Goal: Information Seeking & Learning: Learn about a topic

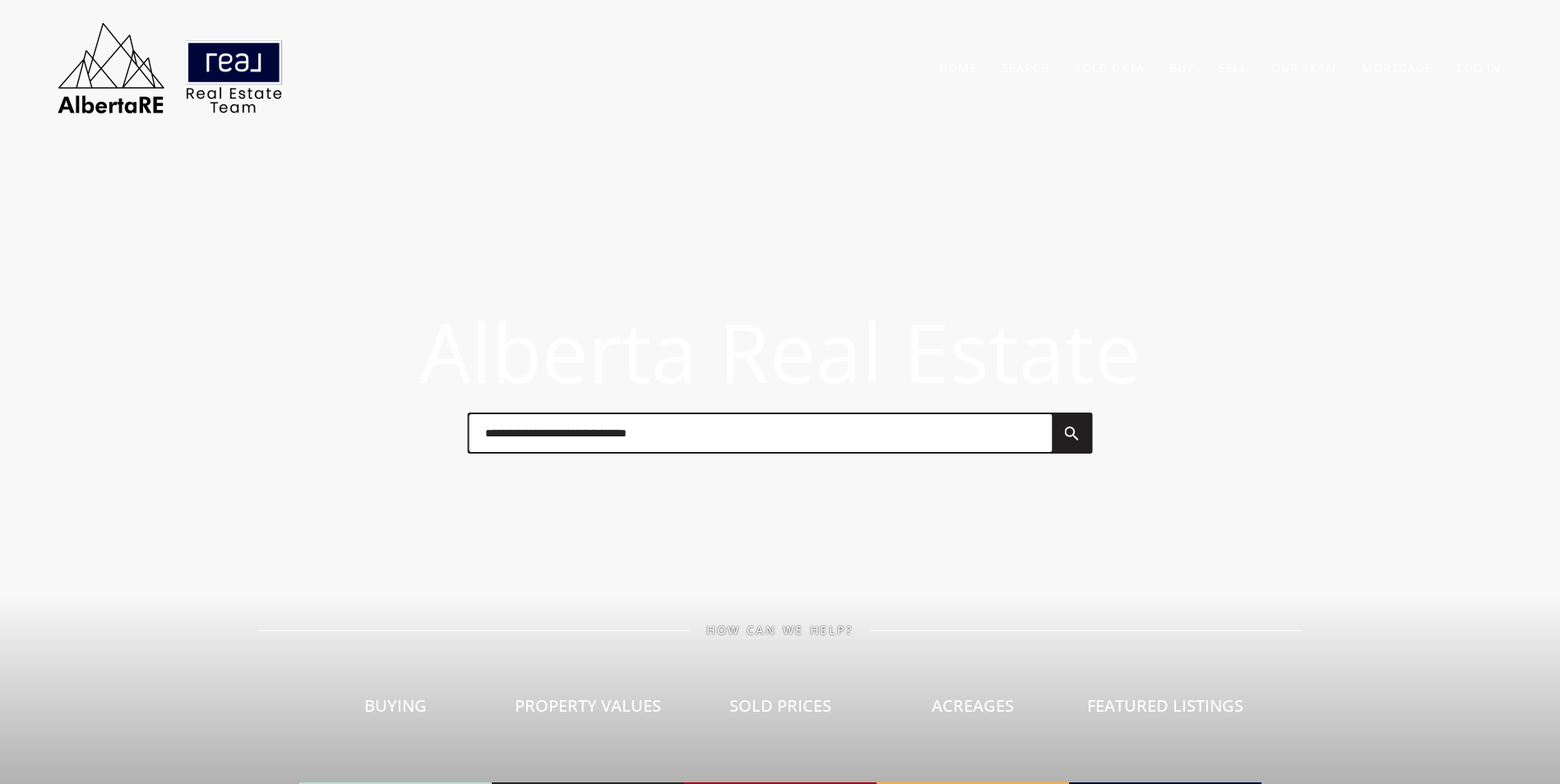
click at [628, 448] on input "text" at bounding box center [760, 433] width 583 height 38
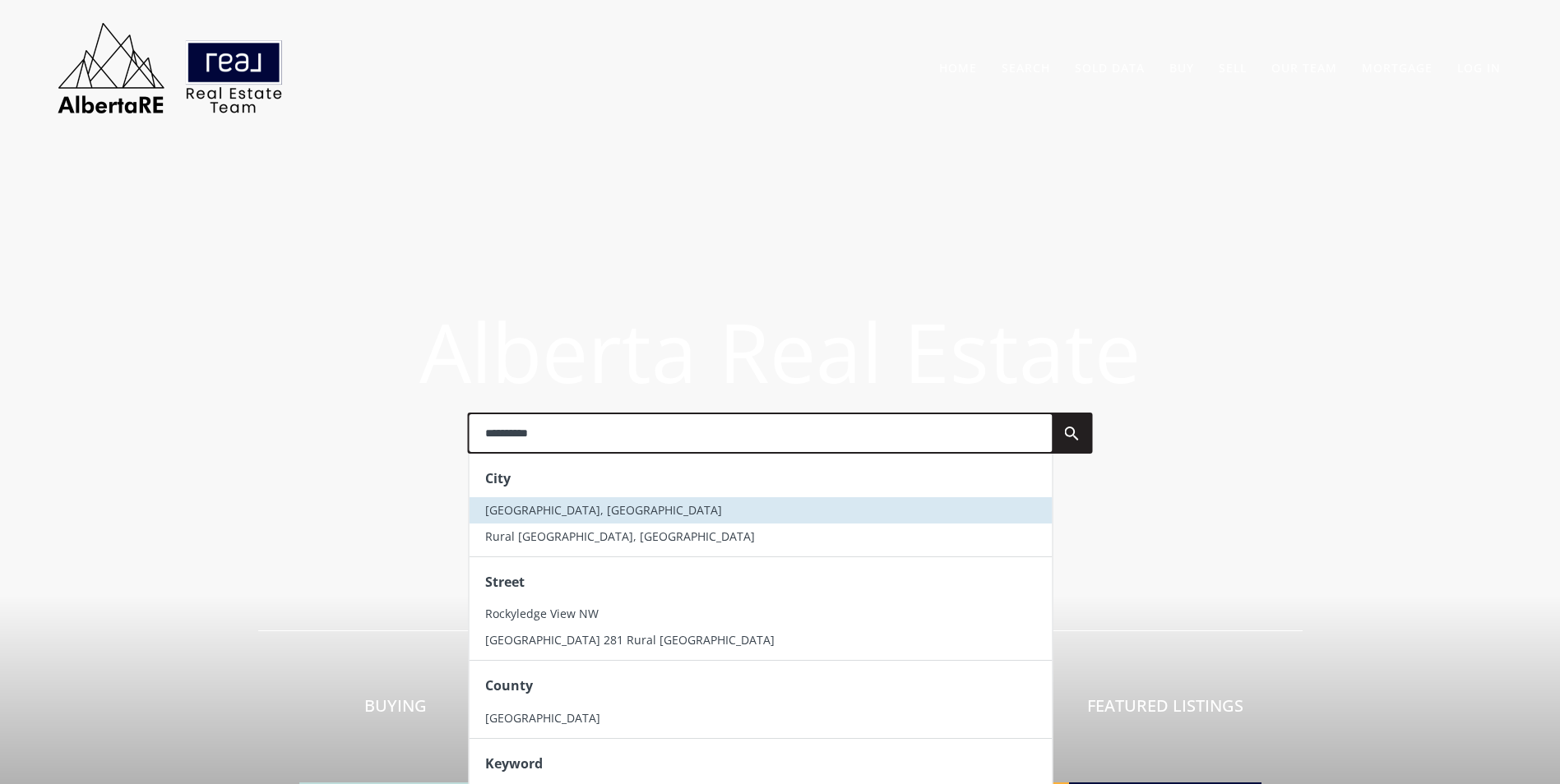
type input "**********"
click at [594, 520] on li "[GEOGRAPHIC_DATA], [GEOGRAPHIC_DATA]" at bounding box center [760, 510] width 583 height 26
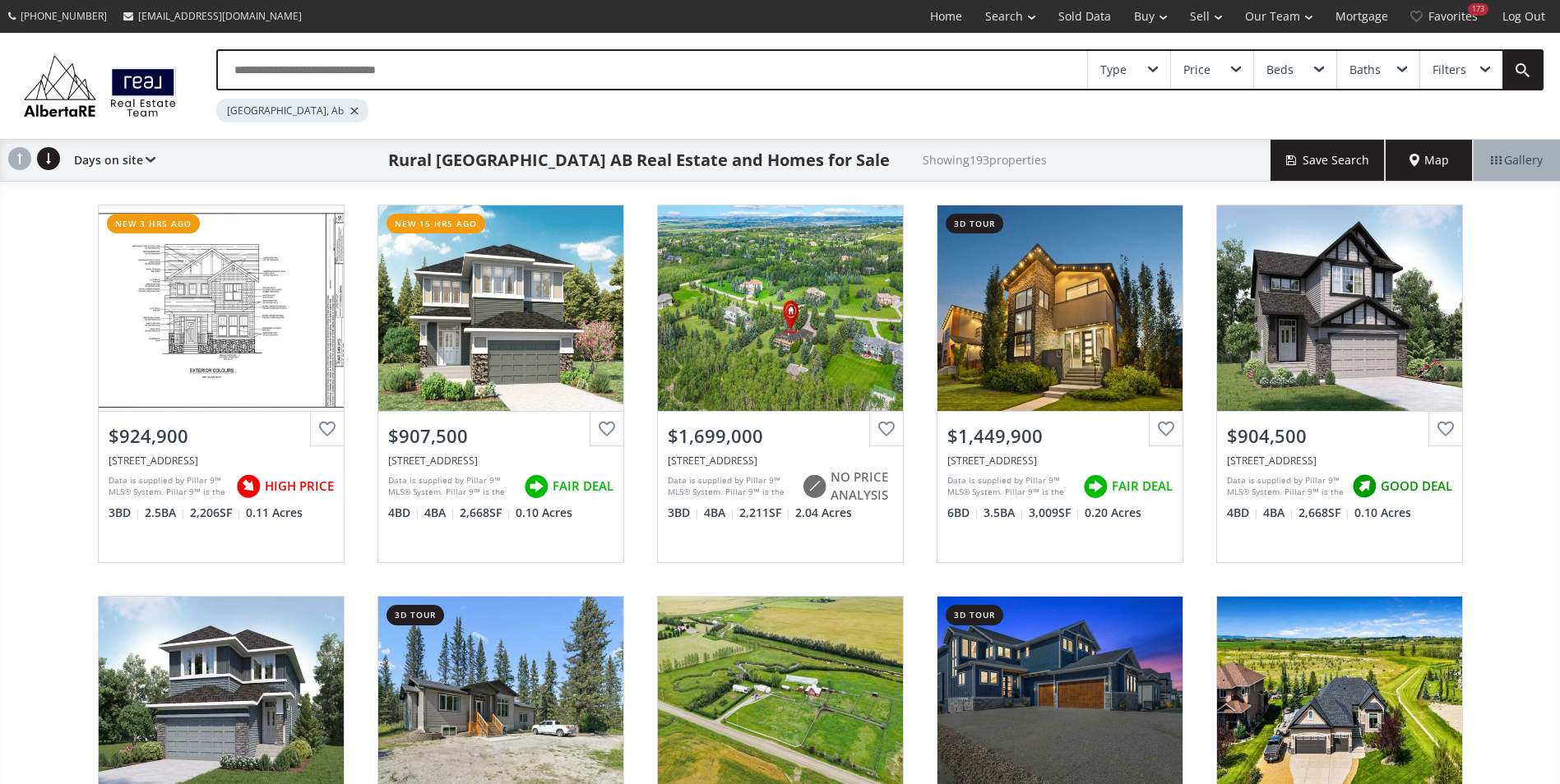
click at [311, 78] on input "text" at bounding box center [652, 69] width 870 height 38
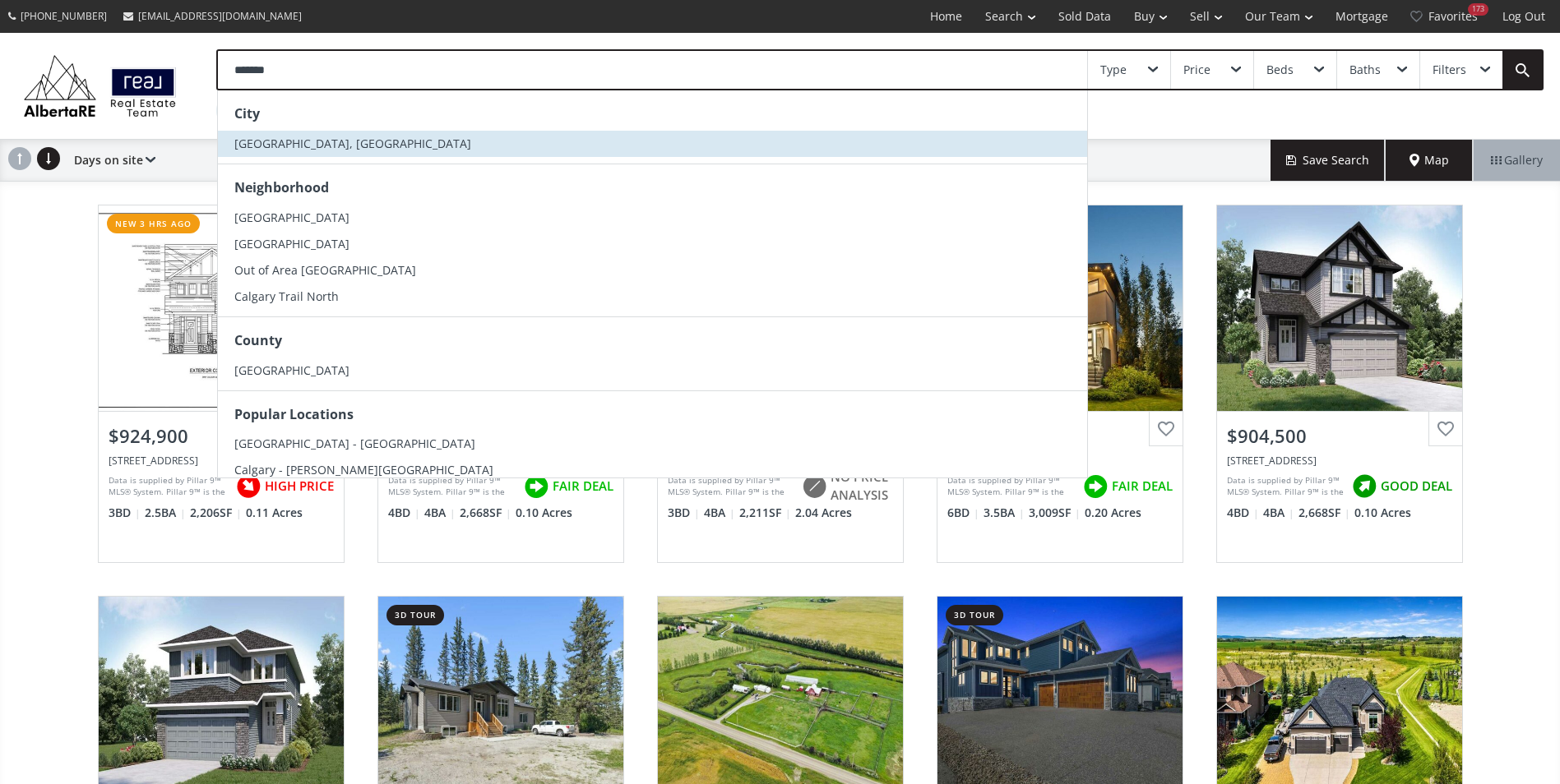
type input "*******"
click at [309, 140] on li "Calgary, AB" at bounding box center [652, 143] width 870 height 26
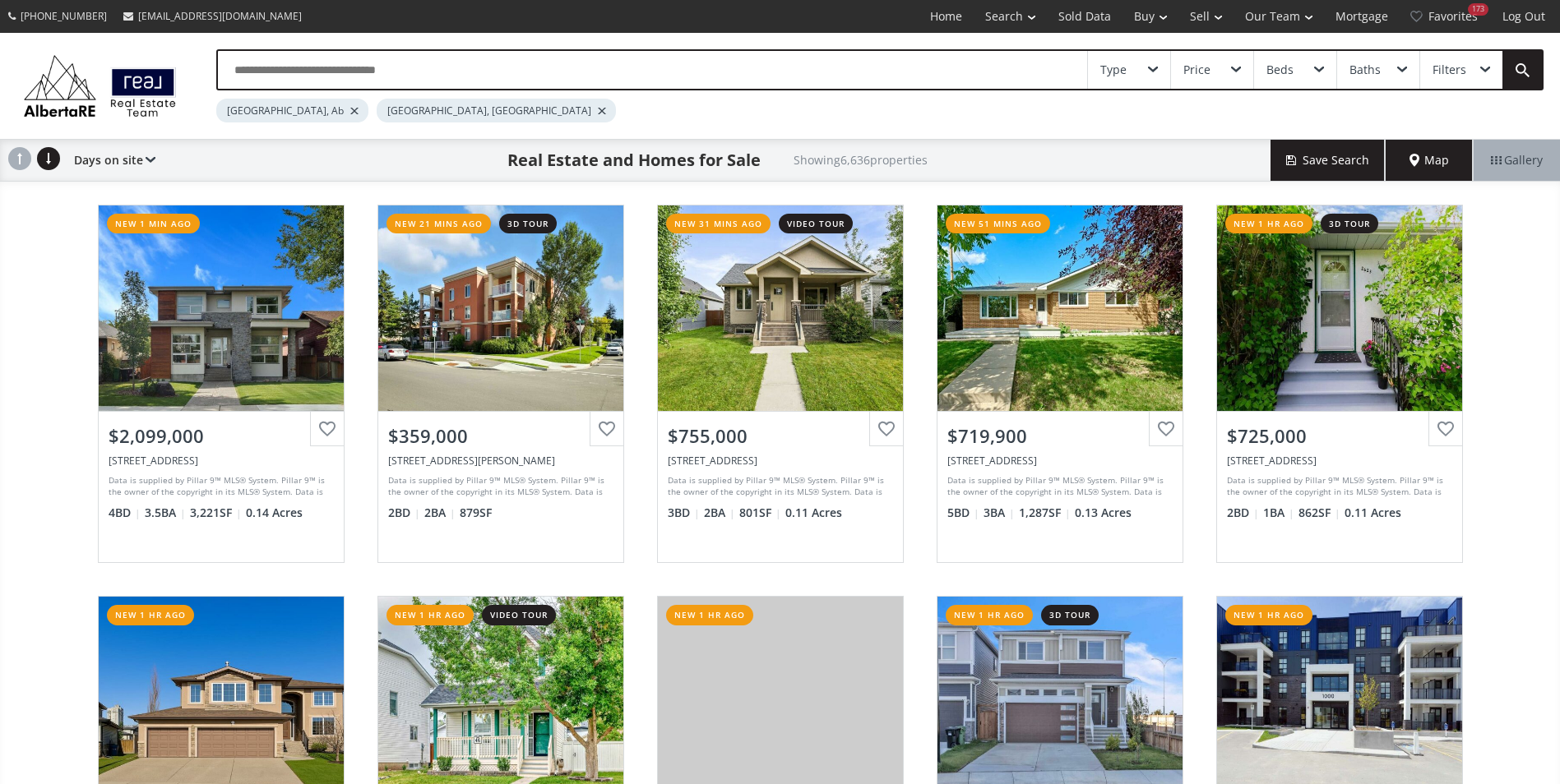
click at [351, 110] on div at bounding box center [355, 111] width 8 height 7
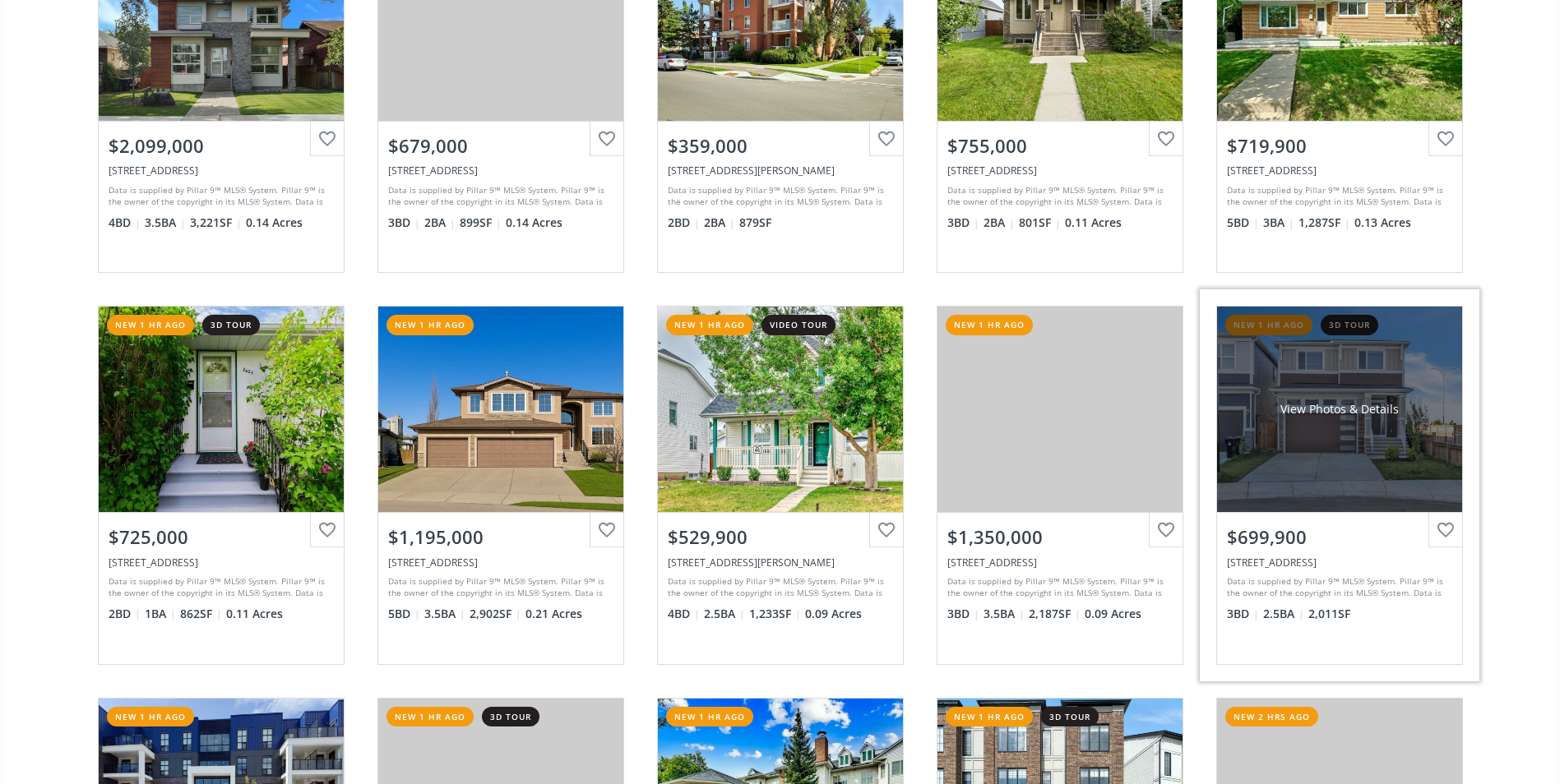
scroll to position [329, 0]
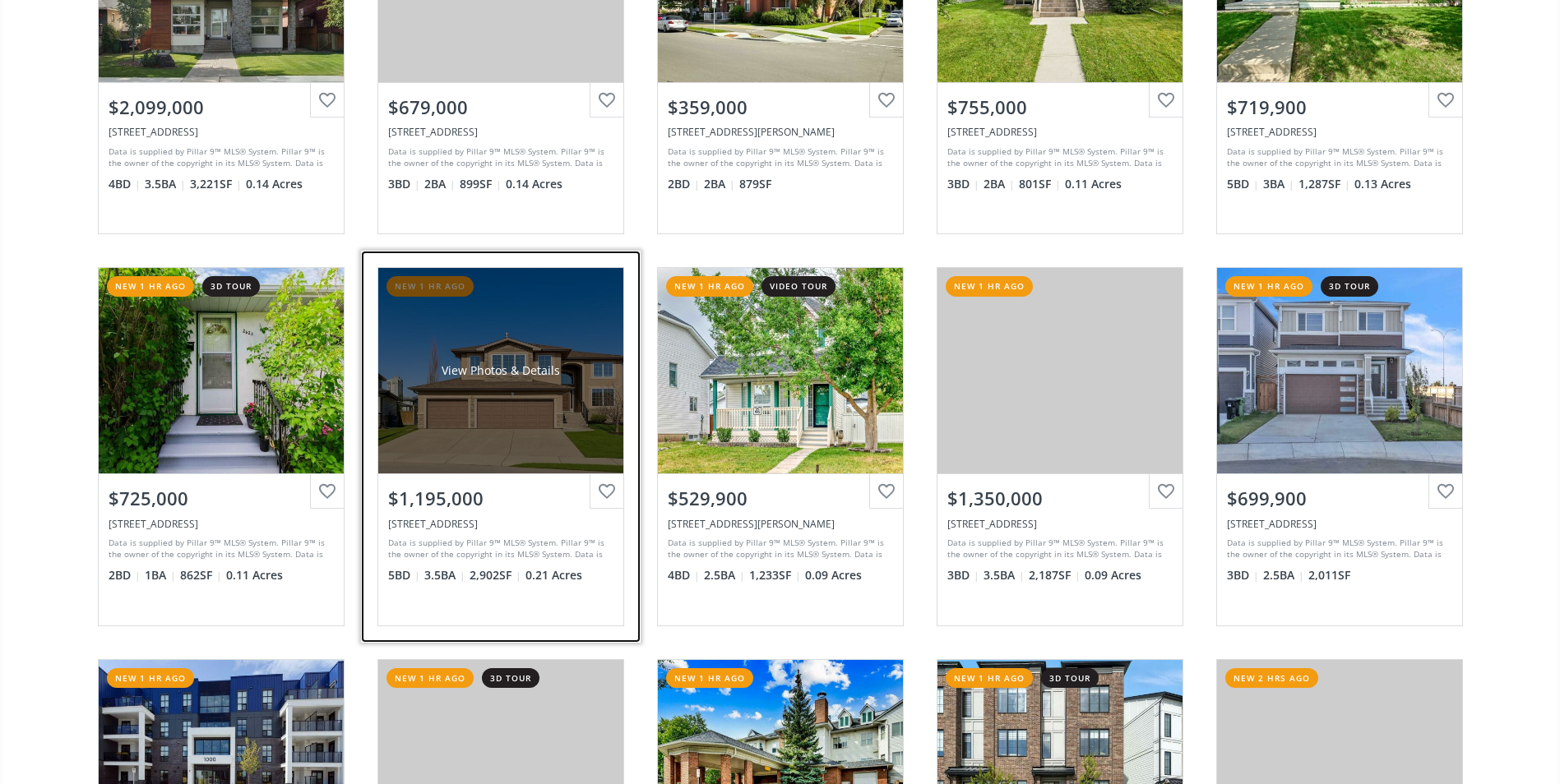
click at [517, 371] on div "View Photos & Details" at bounding box center [501, 371] width 119 height 17
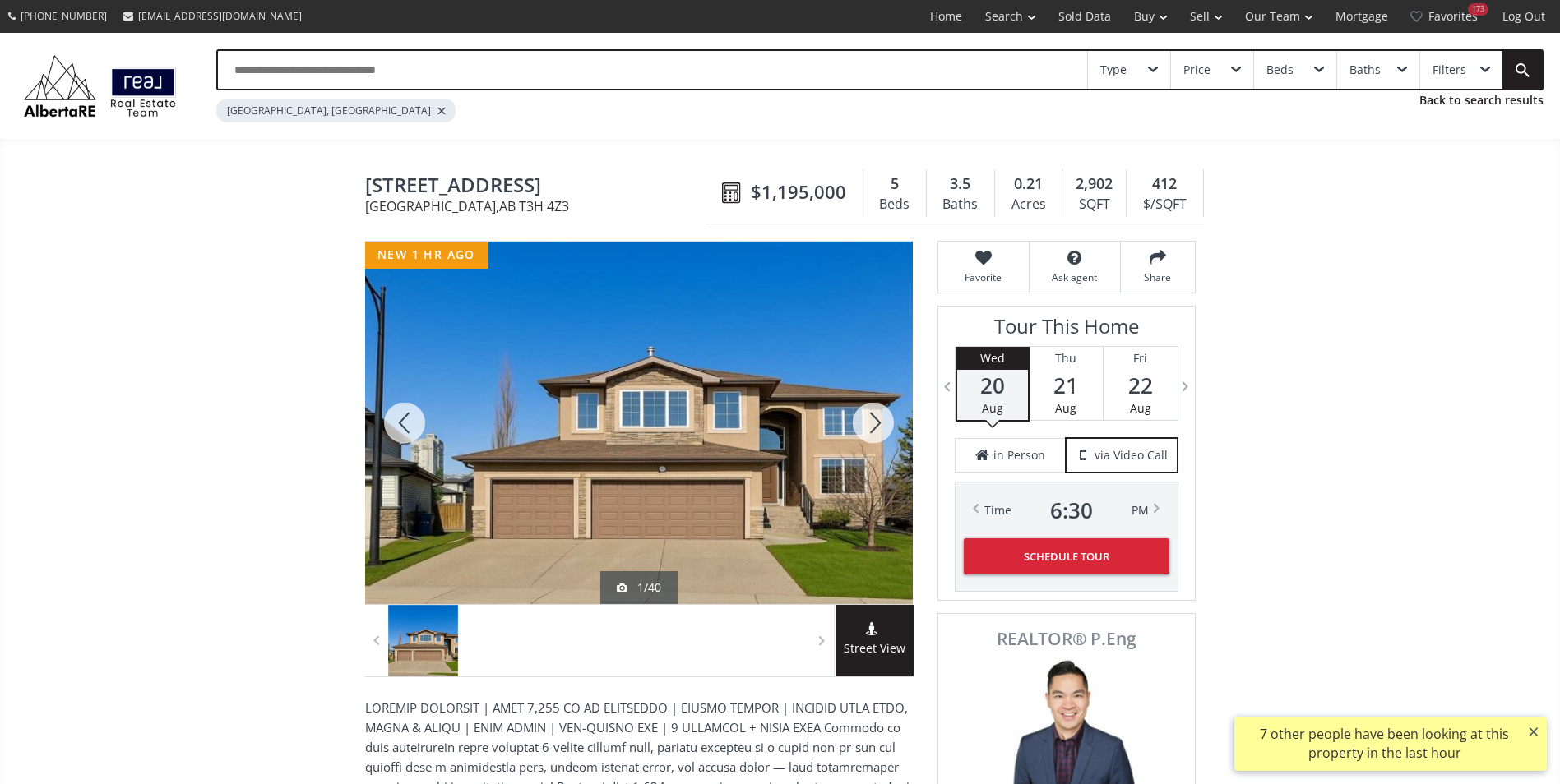
click at [875, 439] on div at bounding box center [873, 423] width 79 height 362
click at [869, 433] on div at bounding box center [873, 423] width 79 height 362
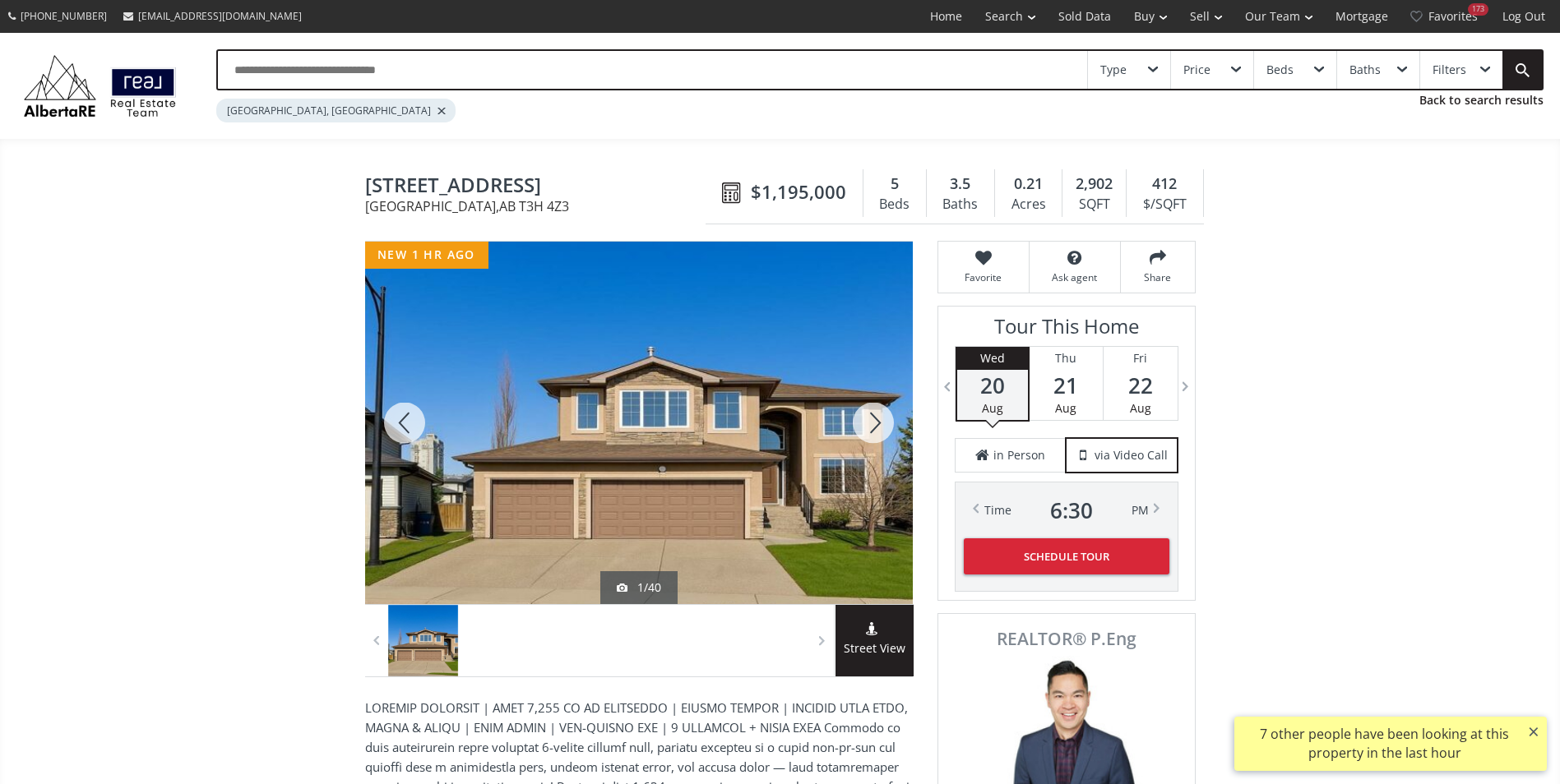
click at [869, 433] on div at bounding box center [873, 423] width 79 height 362
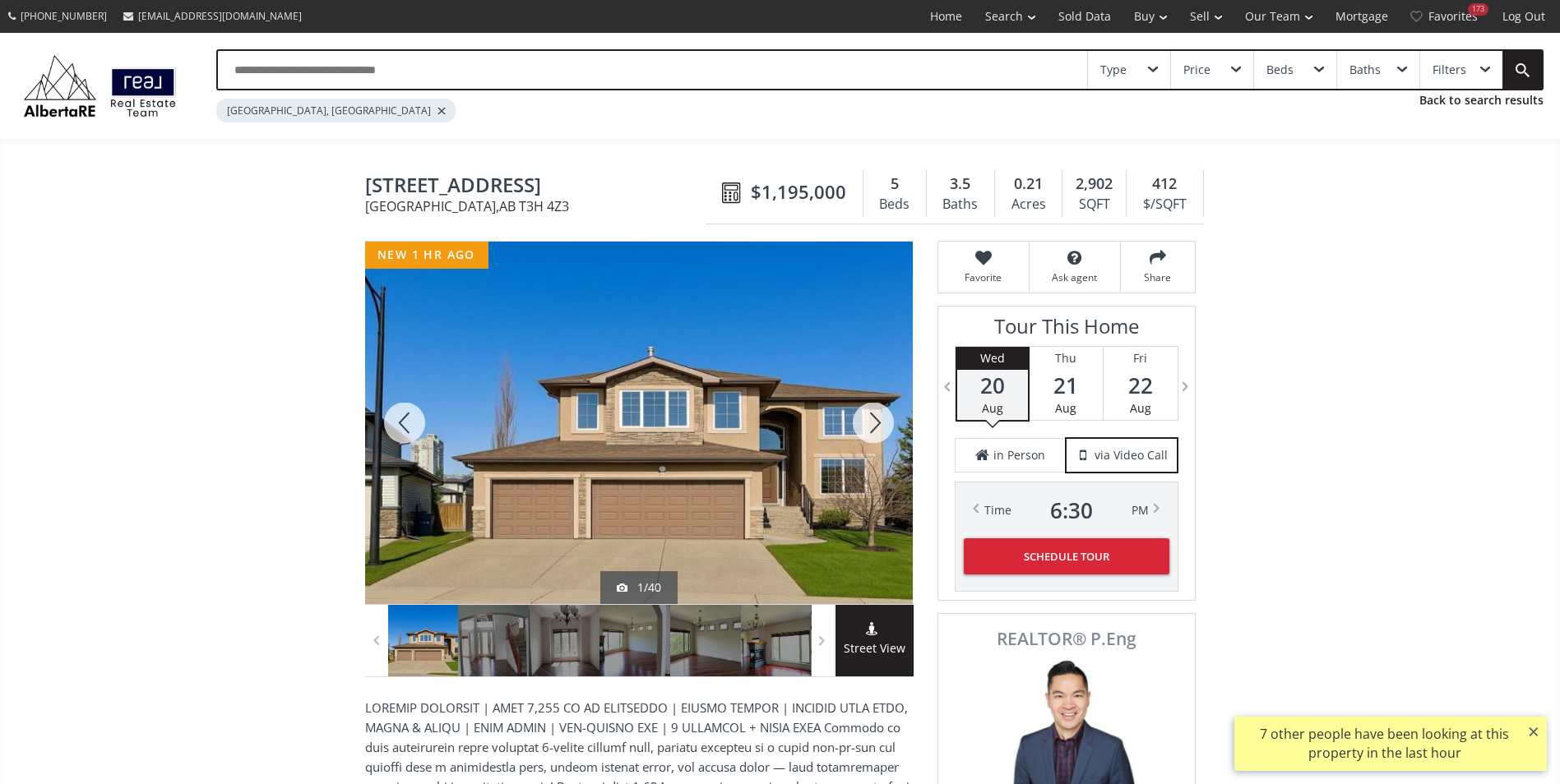
click at [869, 433] on div at bounding box center [873, 423] width 79 height 362
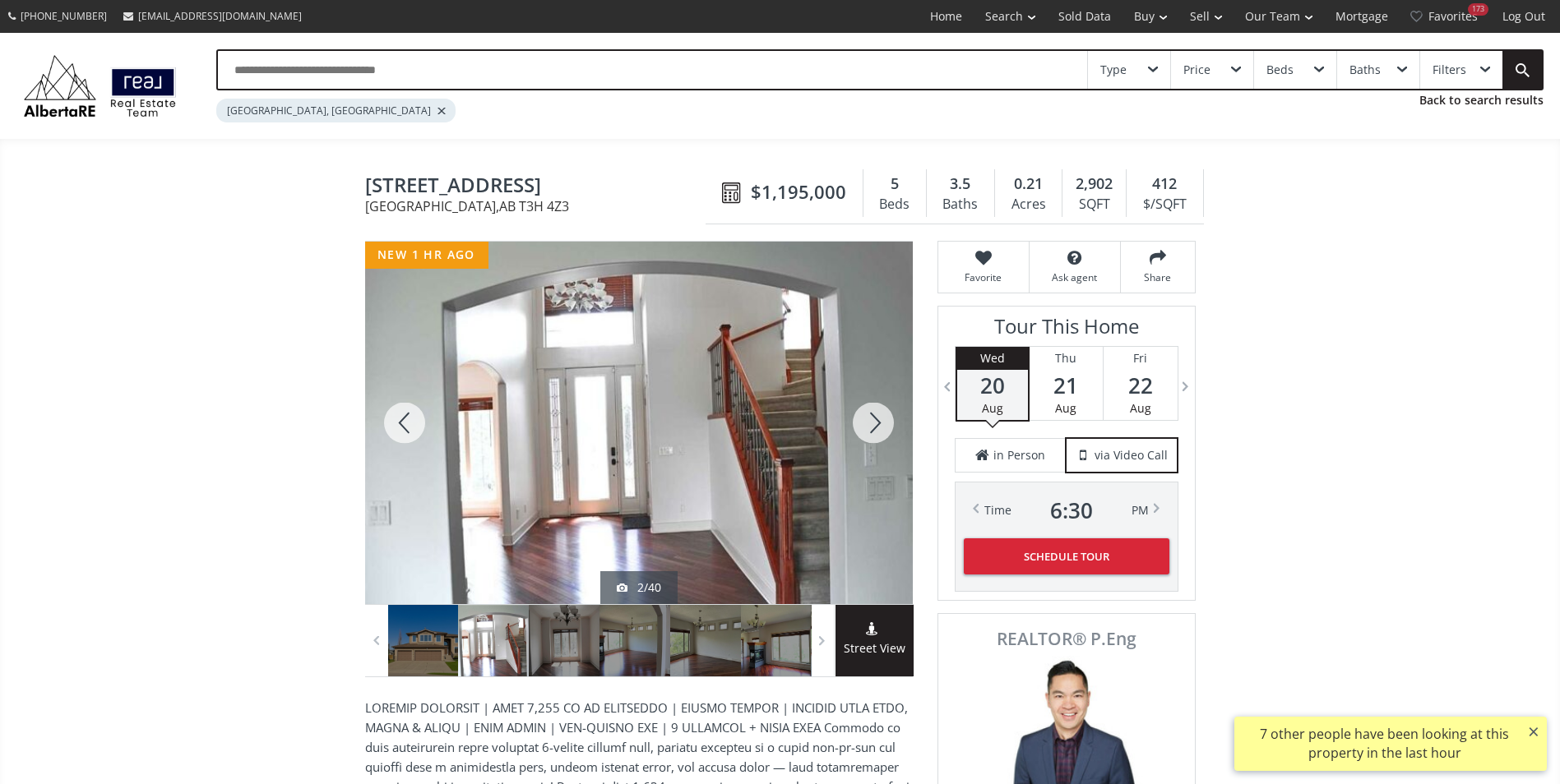
click at [869, 433] on div at bounding box center [873, 423] width 79 height 362
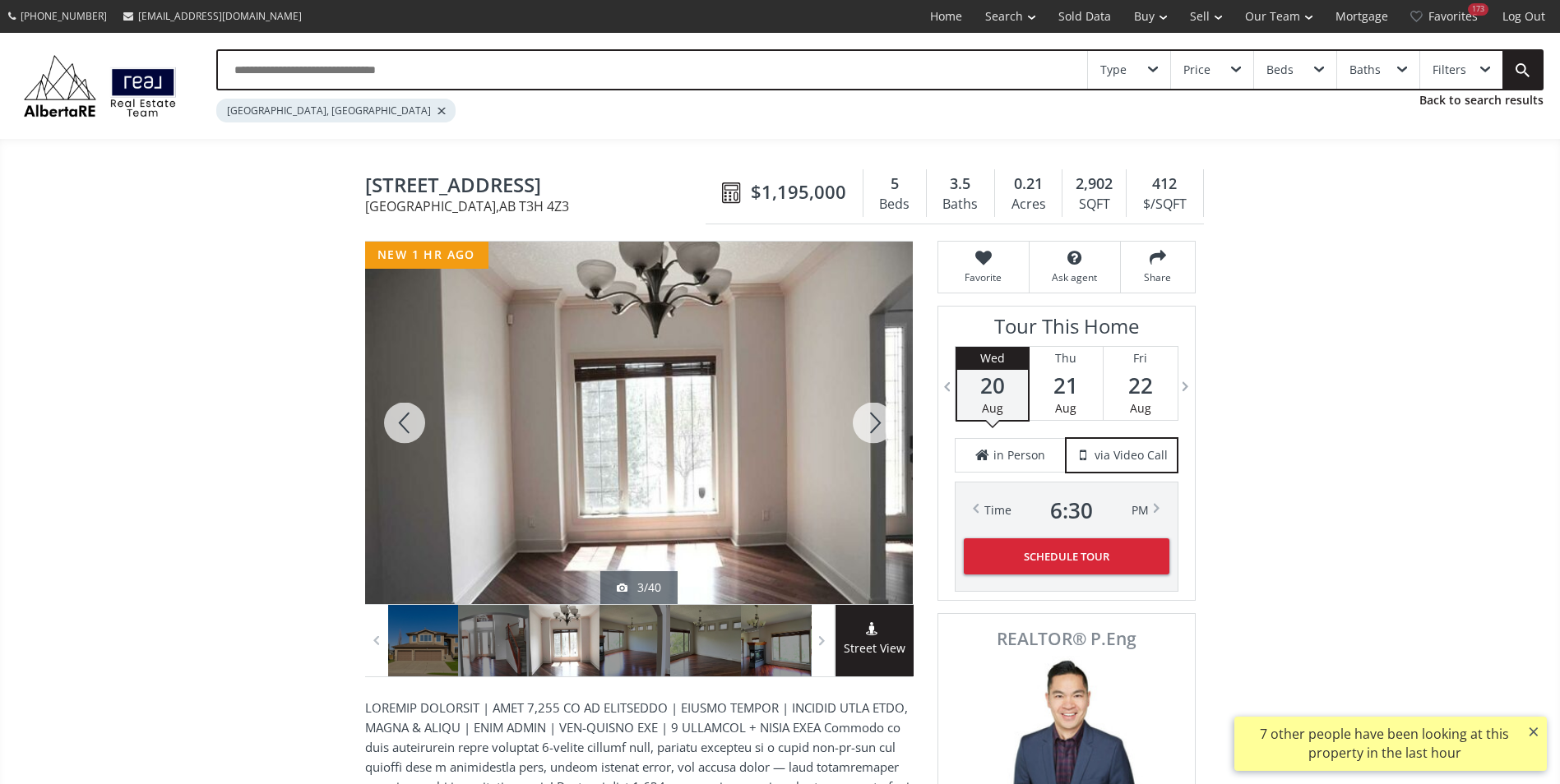
click at [869, 433] on div at bounding box center [873, 423] width 79 height 362
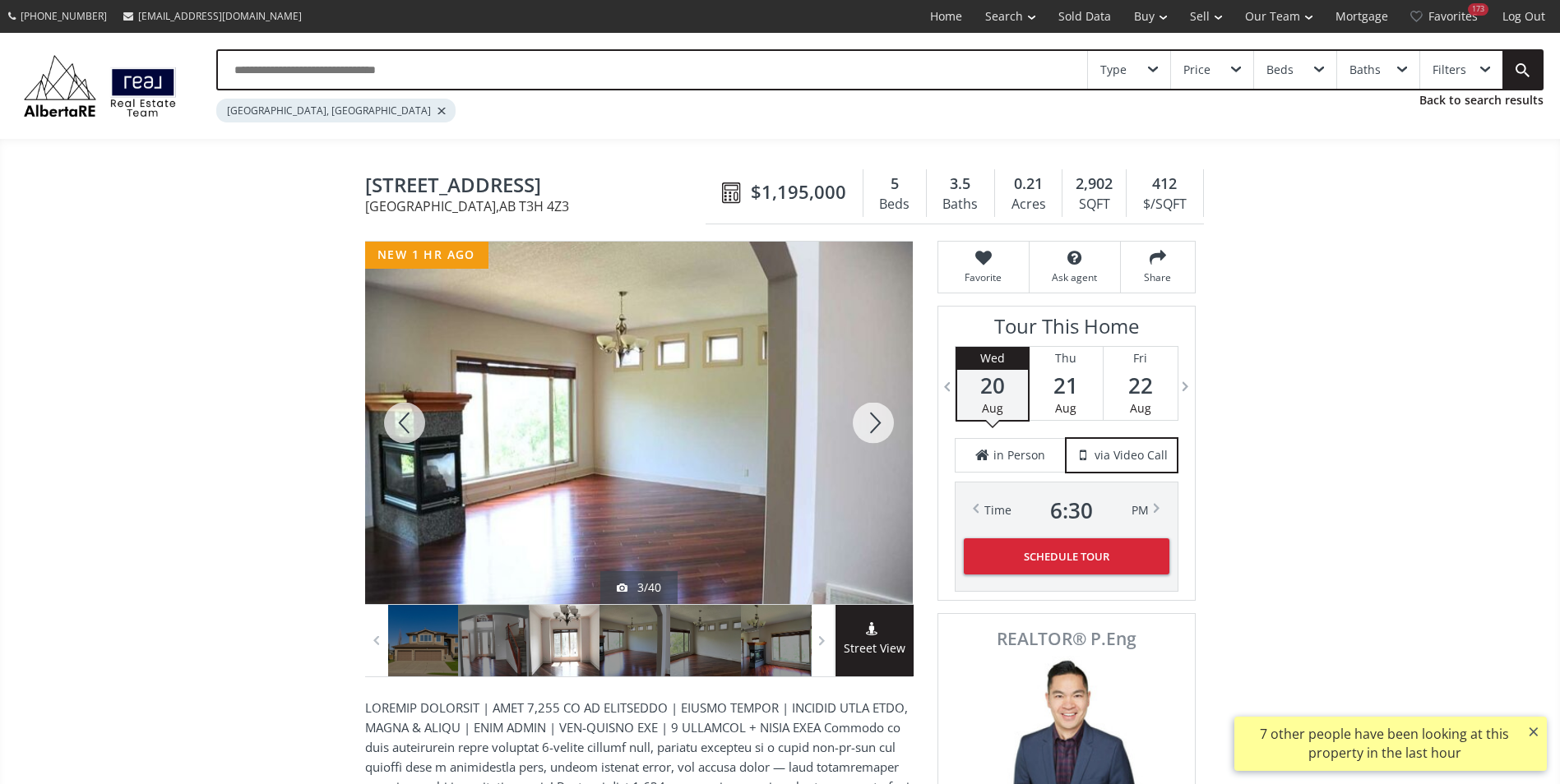
click at [871, 433] on div at bounding box center [873, 423] width 79 height 362
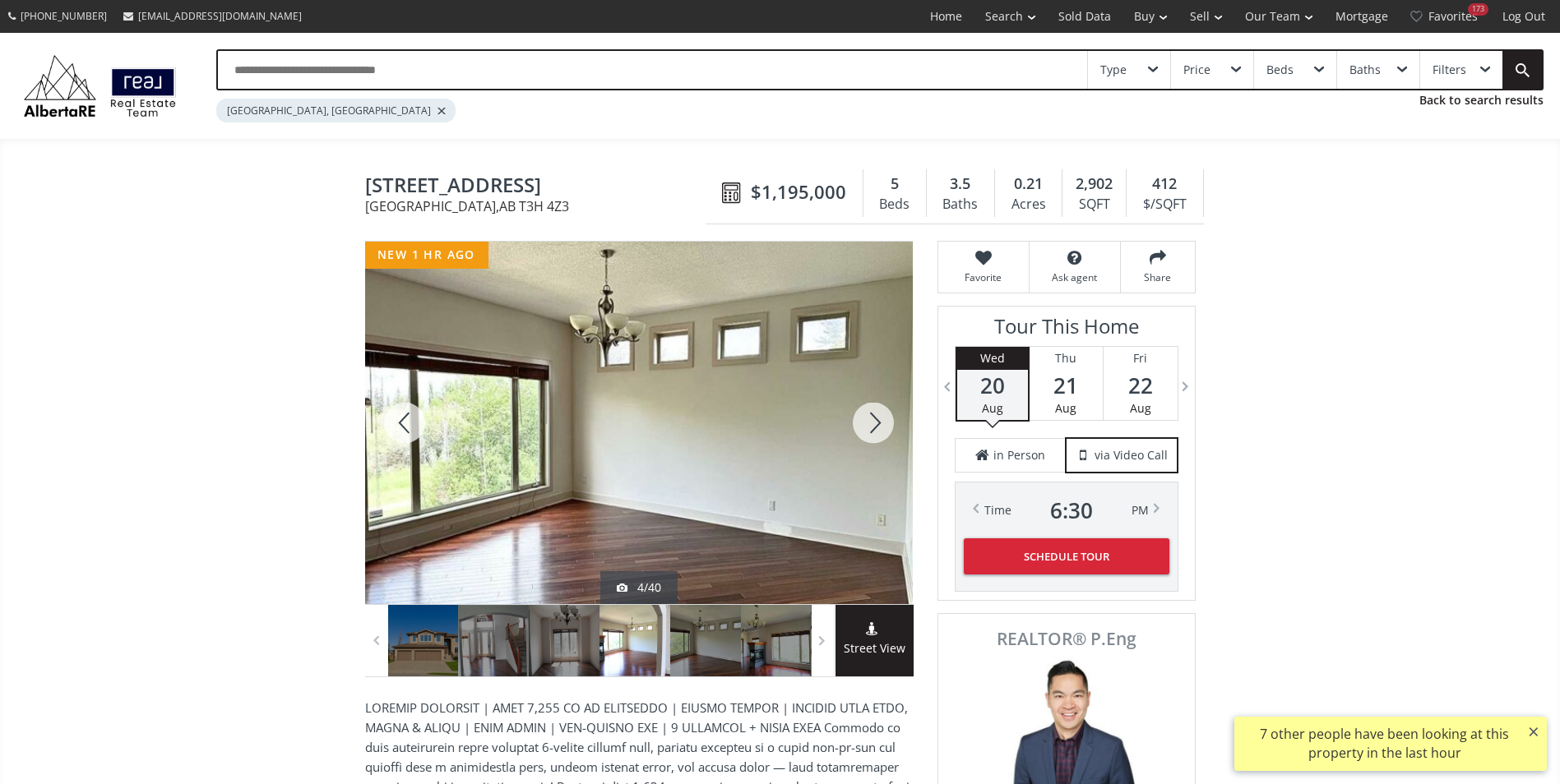
click at [871, 433] on div at bounding box center [873, 423] width 79 height 362
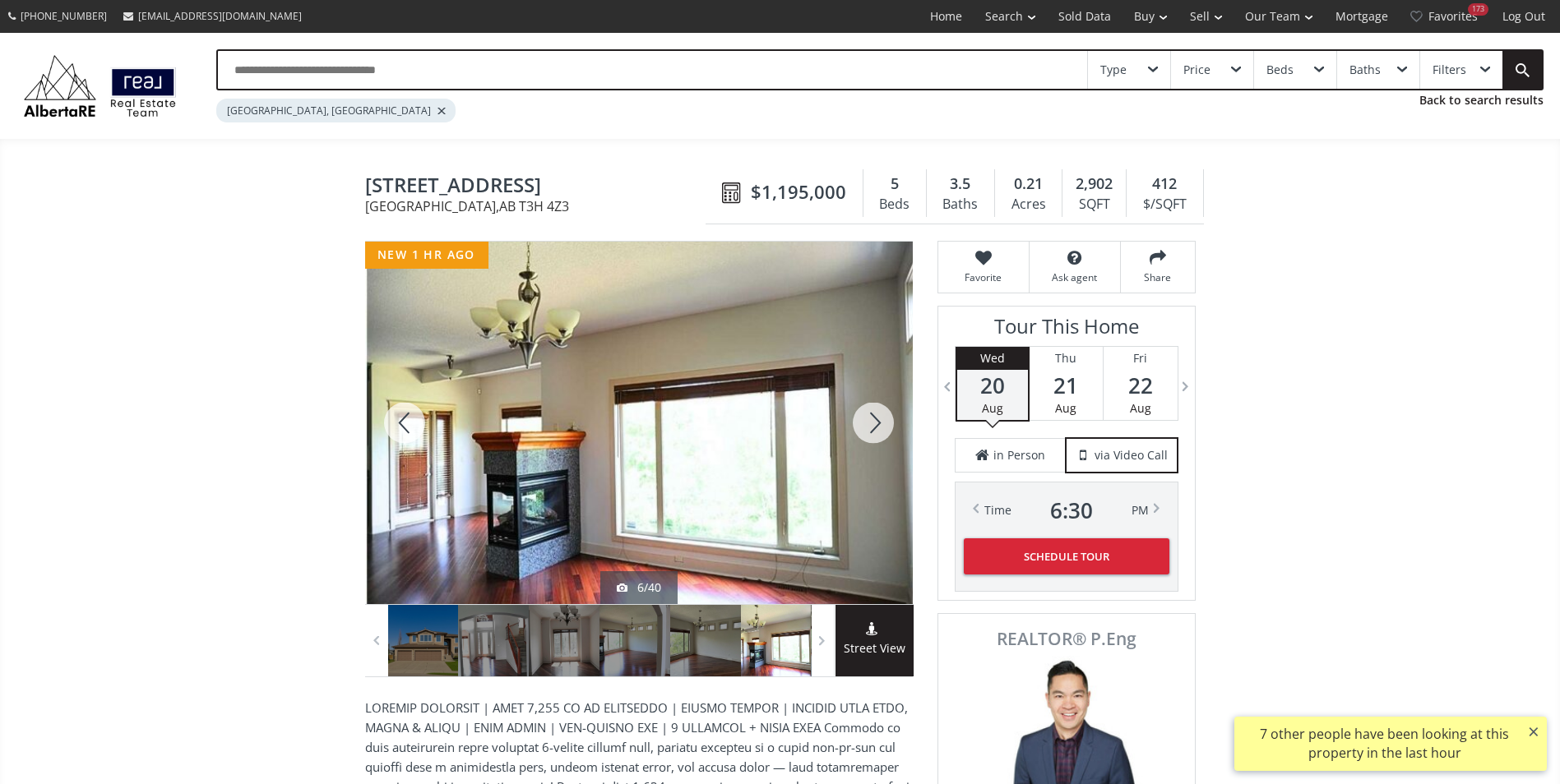
click at [871, 433] on div at bounding box center [873, 423] width 79 height 362
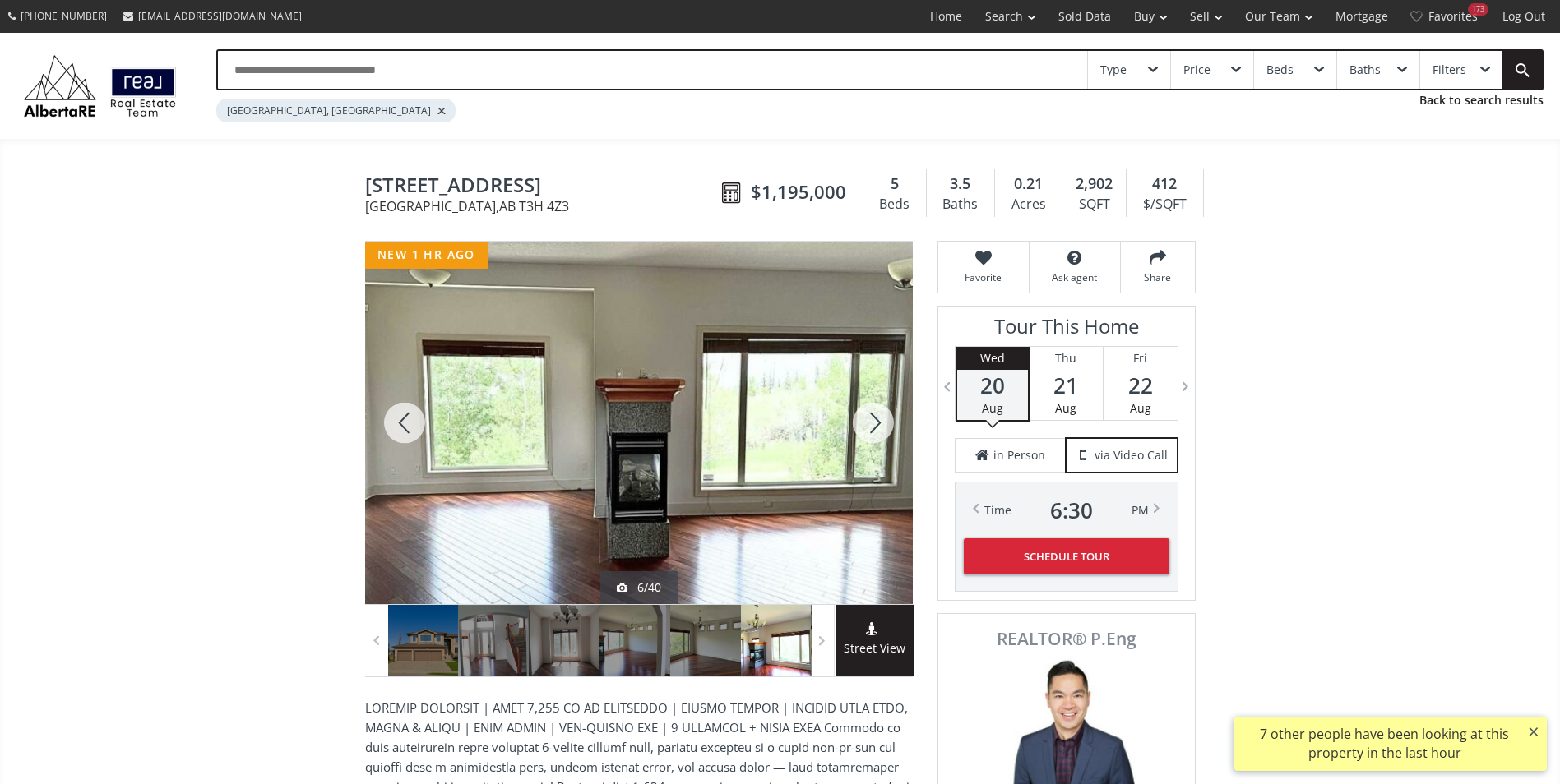
click at [871, 433] on div at bounding box center [873, 423] width 79 height 362
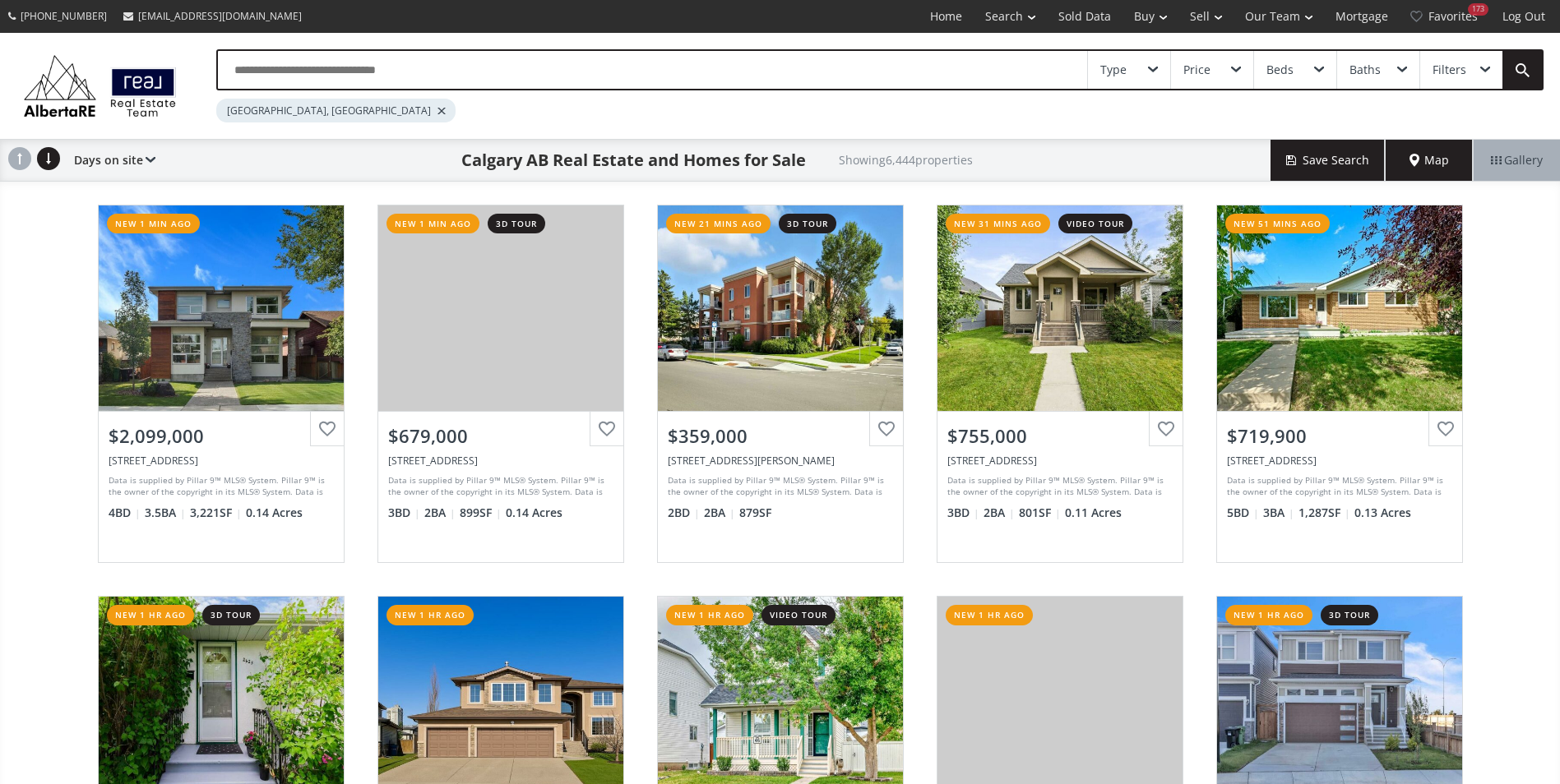
click at [493, 76] on input "text" at bounding box center [652, 69] width 870 height 38
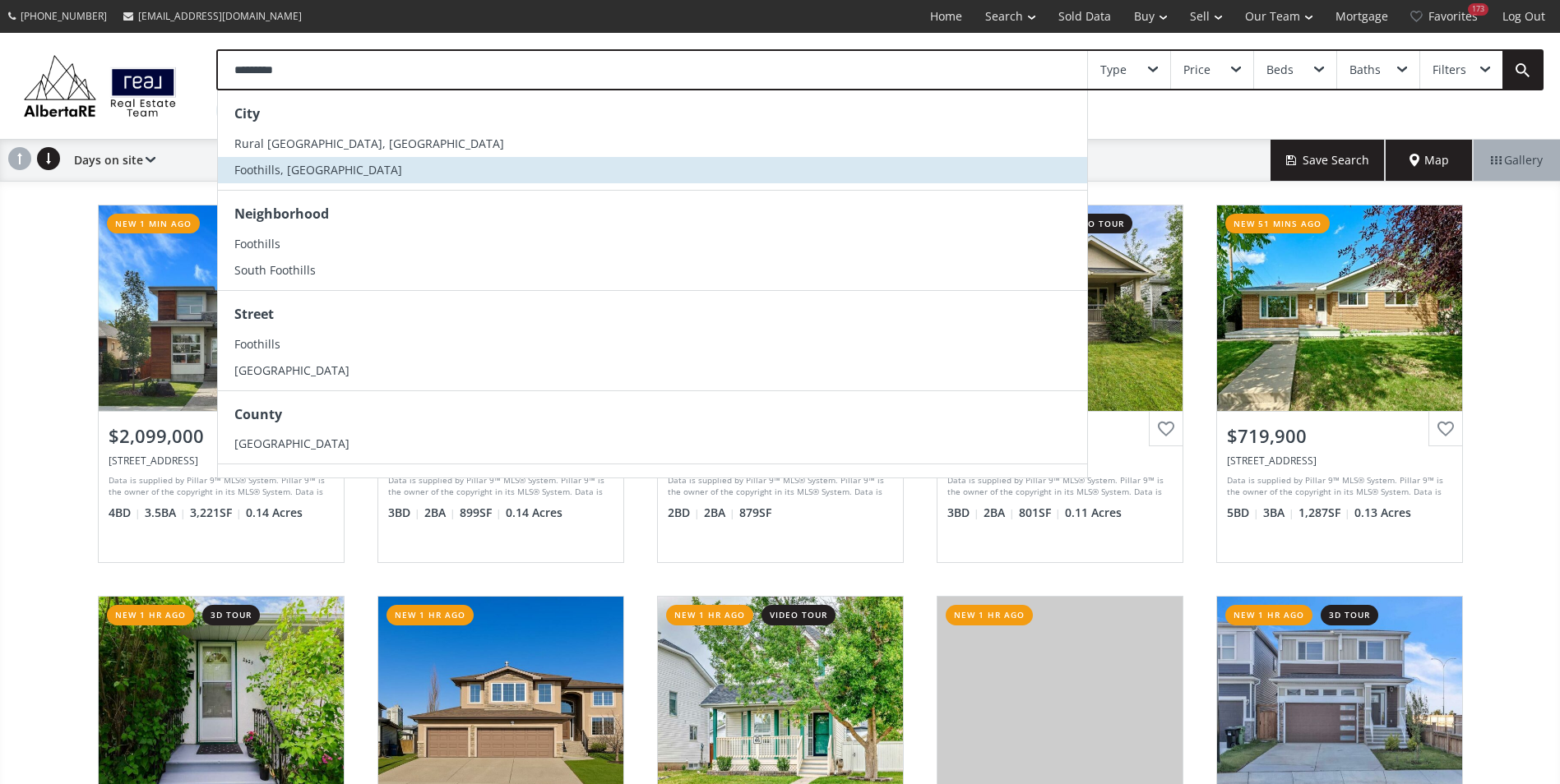
type input "*********"
click at [352, 173] on li "Foothills, AB" at bounding box center [652, 170] width 870 height 26
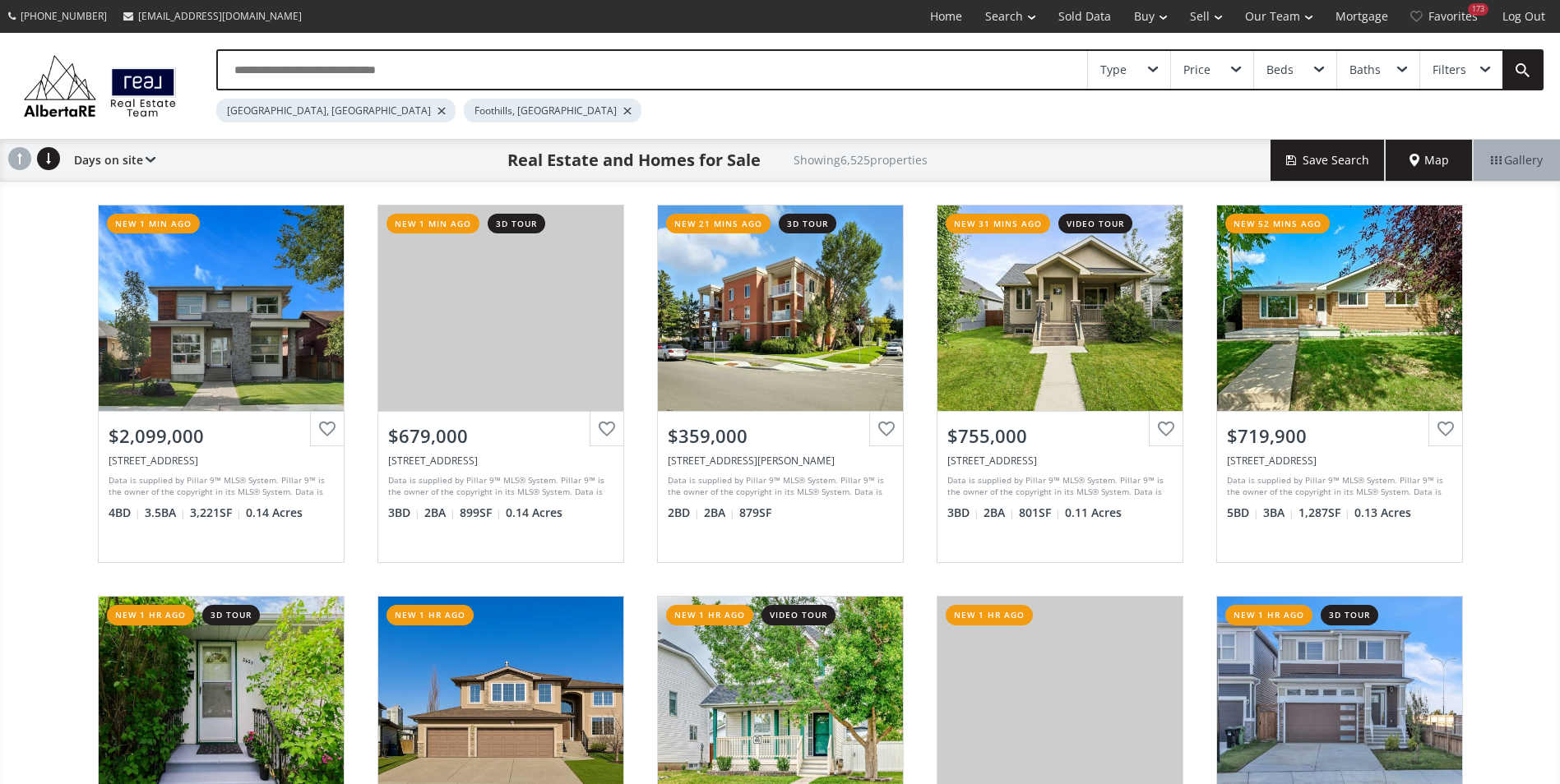
click at [438, 114] on div at bounding box center [442, 111] width 8 height 7
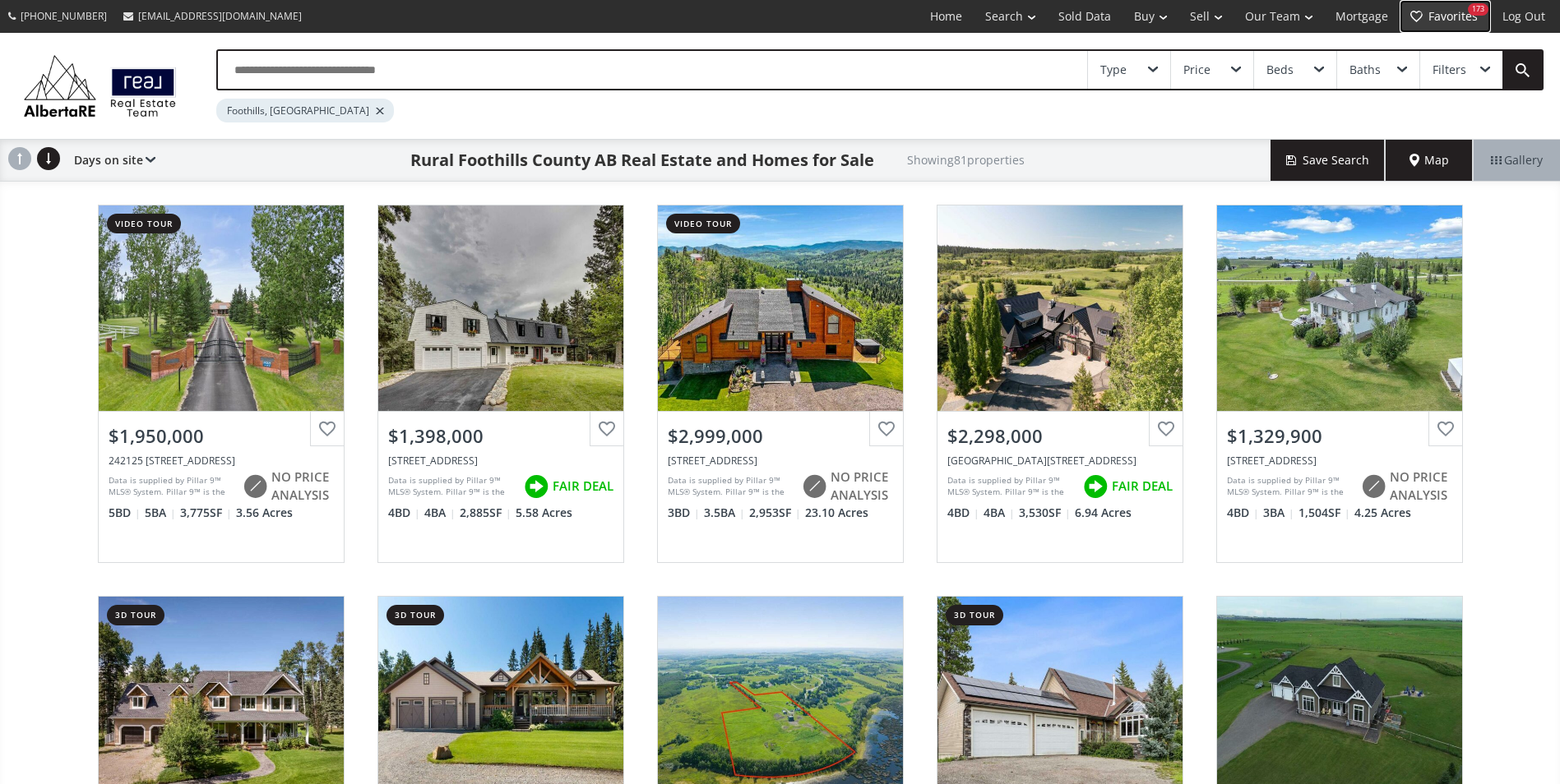
click at [1461, 23] on link "Favorites 173" at bounding box center [1445, 16] width 91 height 33
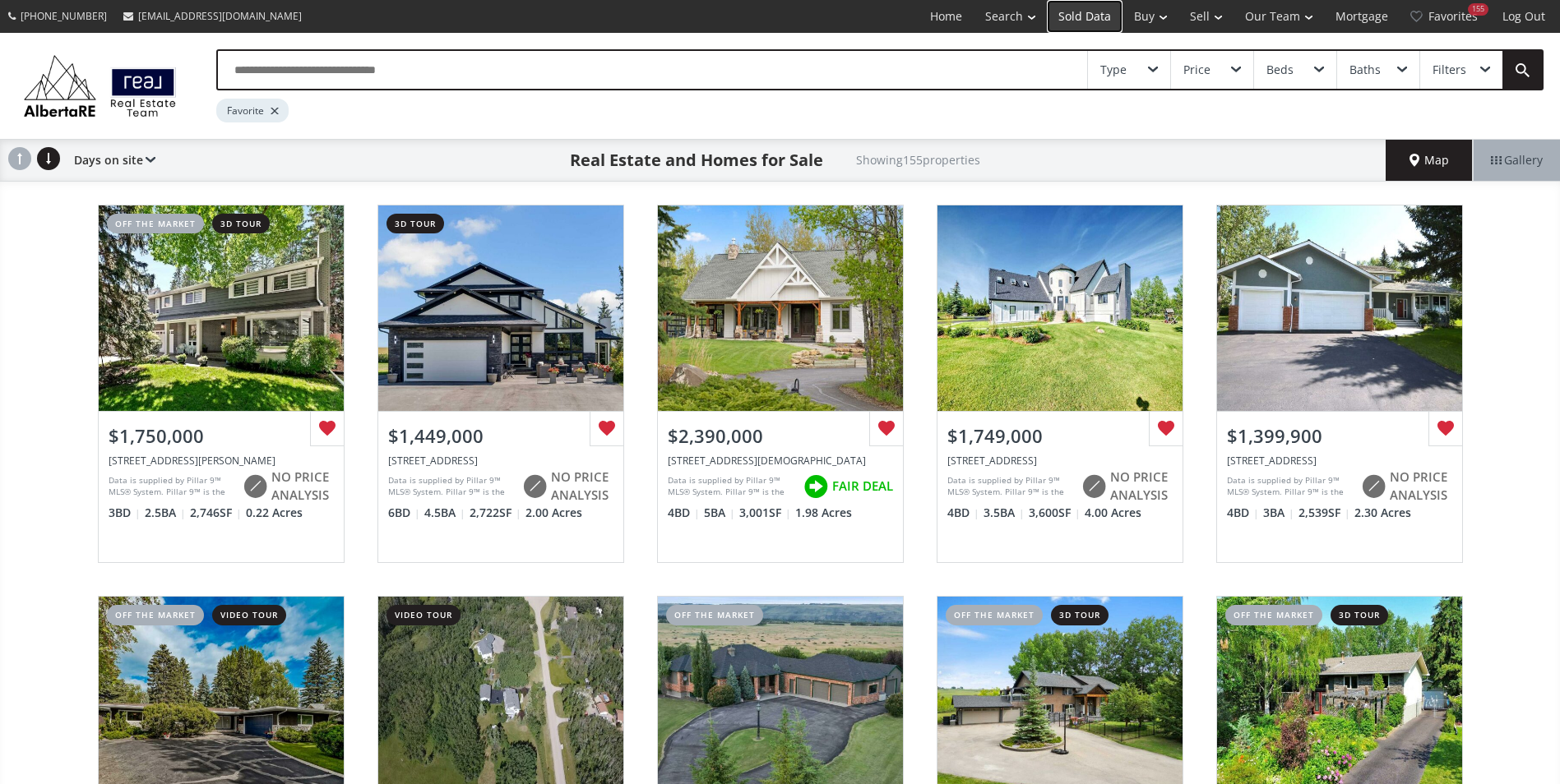
click at [1086, 25] on link "Sold Data" at bounding box center [1085, 16] width 75 height 33
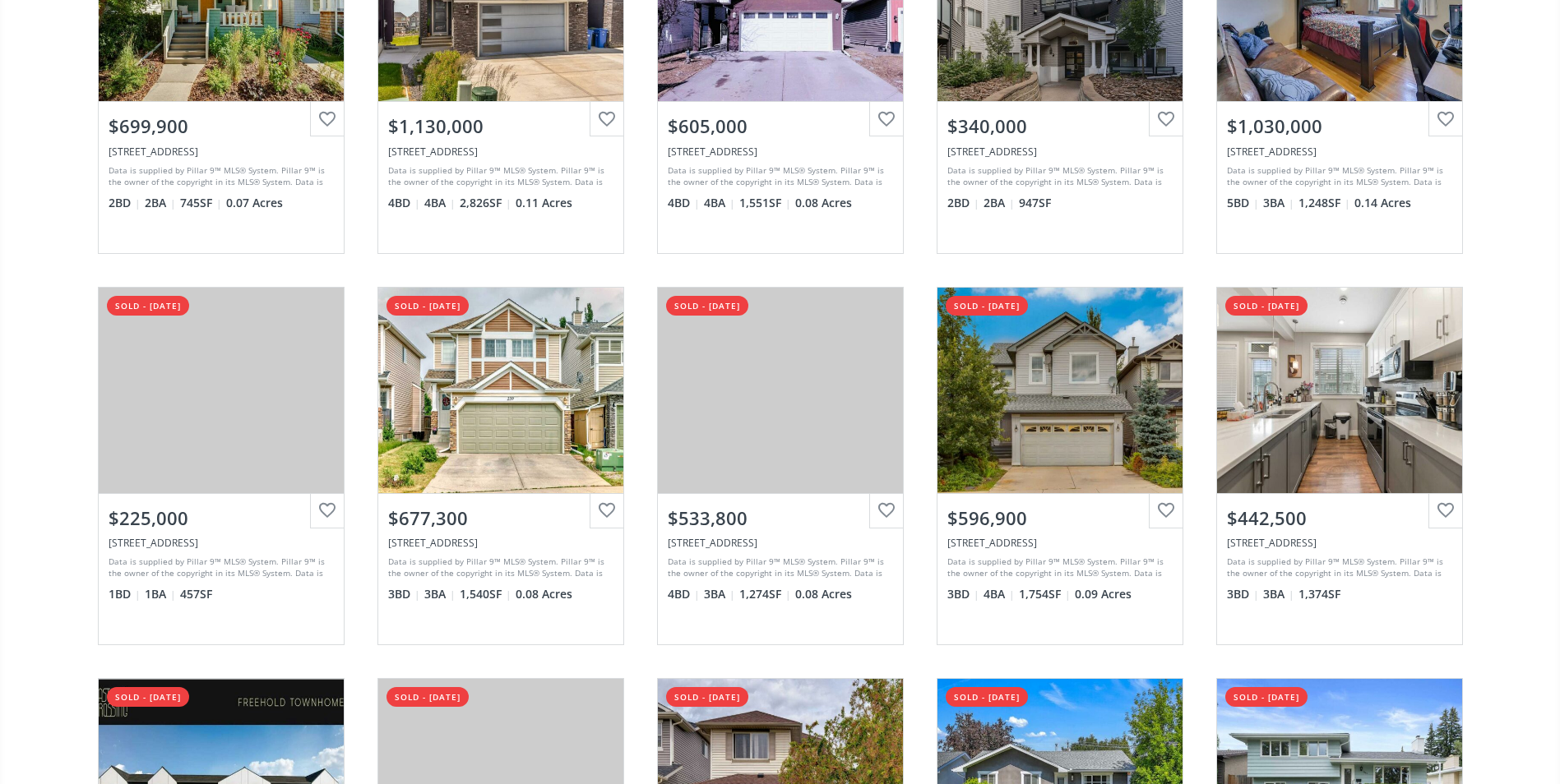
scroll to position [740, 0]
